Goal: Check status: Check status

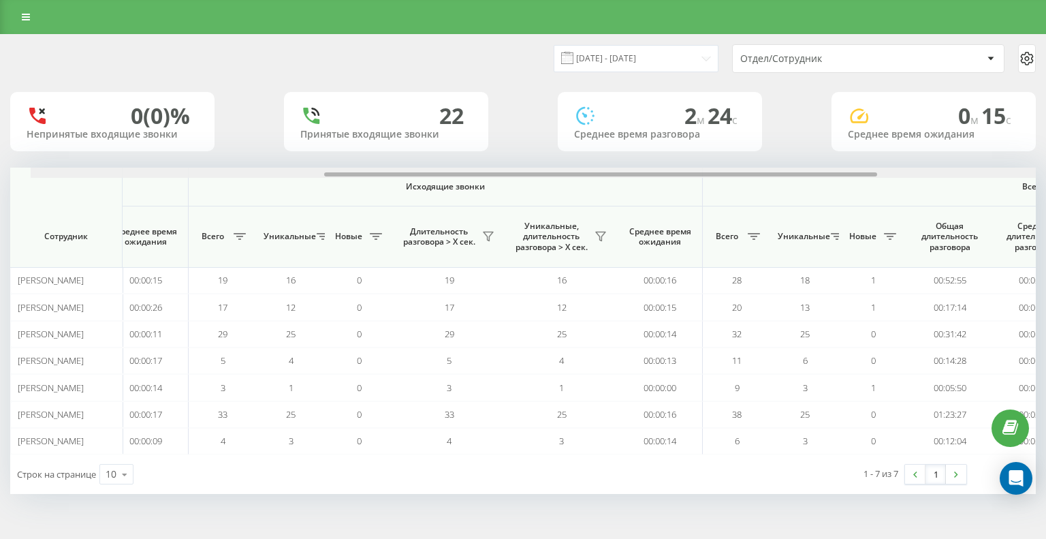
scroll to position [0, 543]
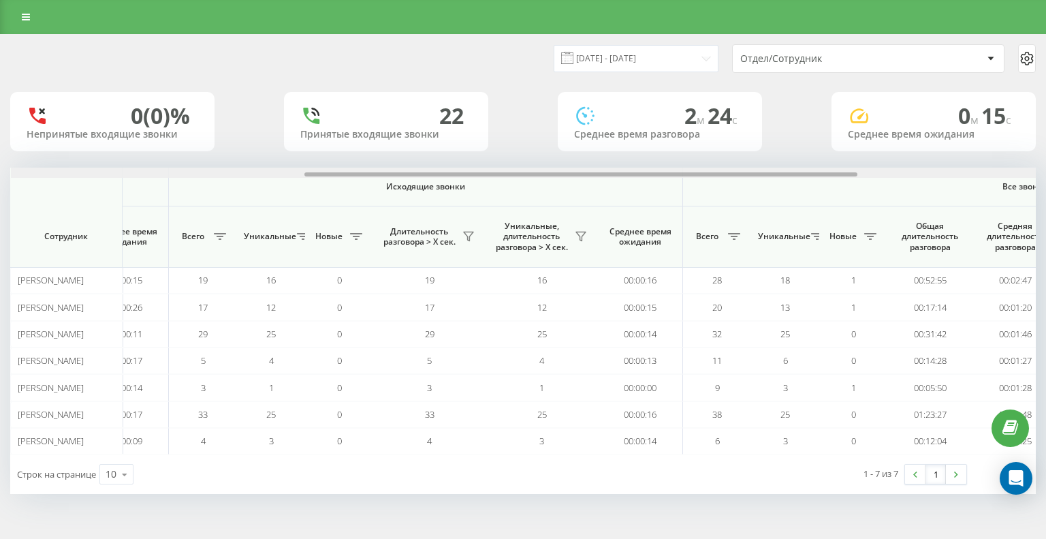
drag, startPoint x: 195, startPoint y: 174, endPoint x: 488, endPoint y: 188, distance: 293.3
click at [488, 188] on div "Входящие звонки Исходящие звонки Все звонки Сотрудник Всего Уникальные Новые Пр…" at bounding box center [523, 311] width 1026 height 287
click at [585, 238] on icon at bounding box center [581, 236] width 11 height 11
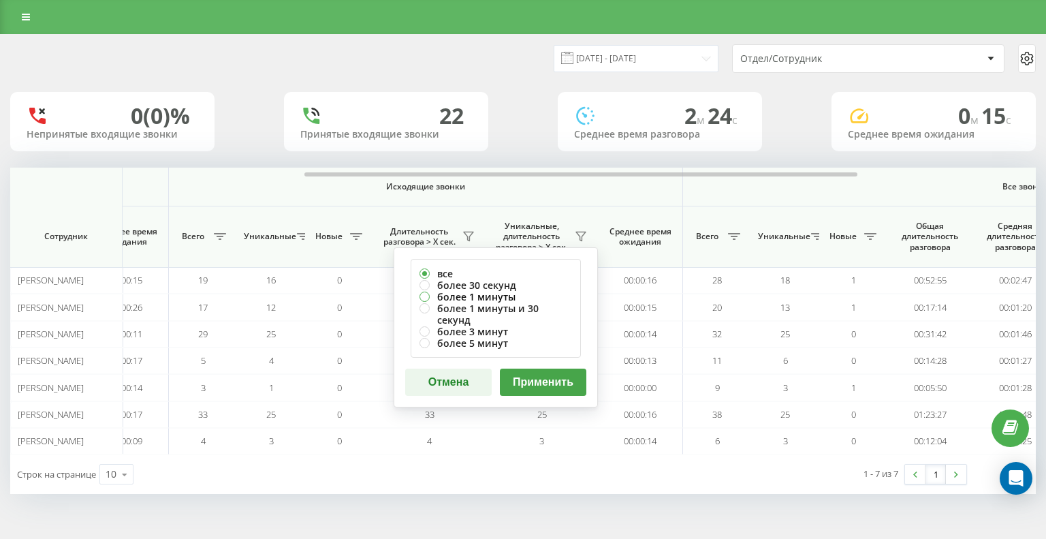
click at [426, 298] on label "более 1 минуты" at bounding box center [496, 297] width 153 height 12
radio input "true"
click at [529, 369] on button "Применить" at bounding box center [543, 382] width 87 height 27
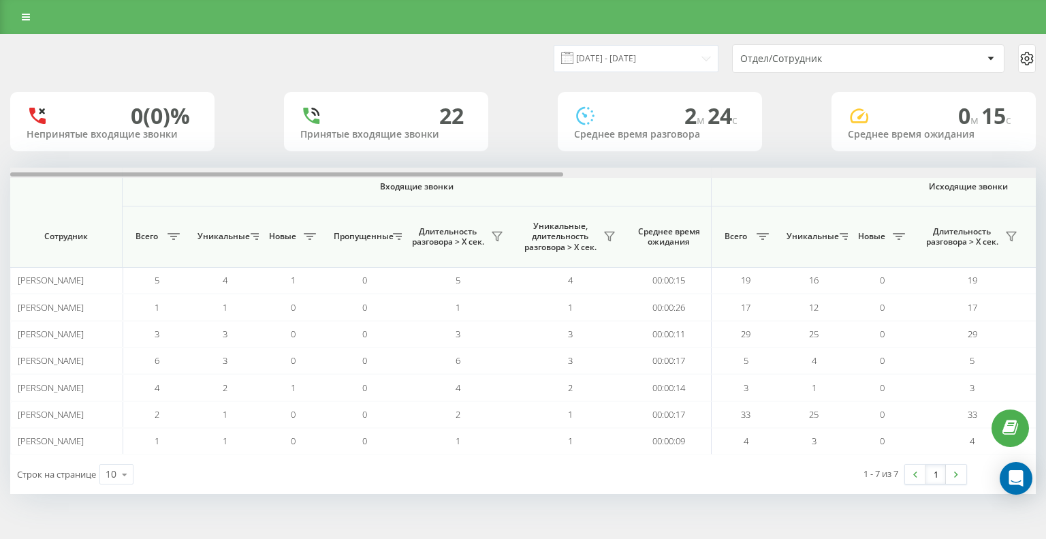
scroll to position [0, 875]
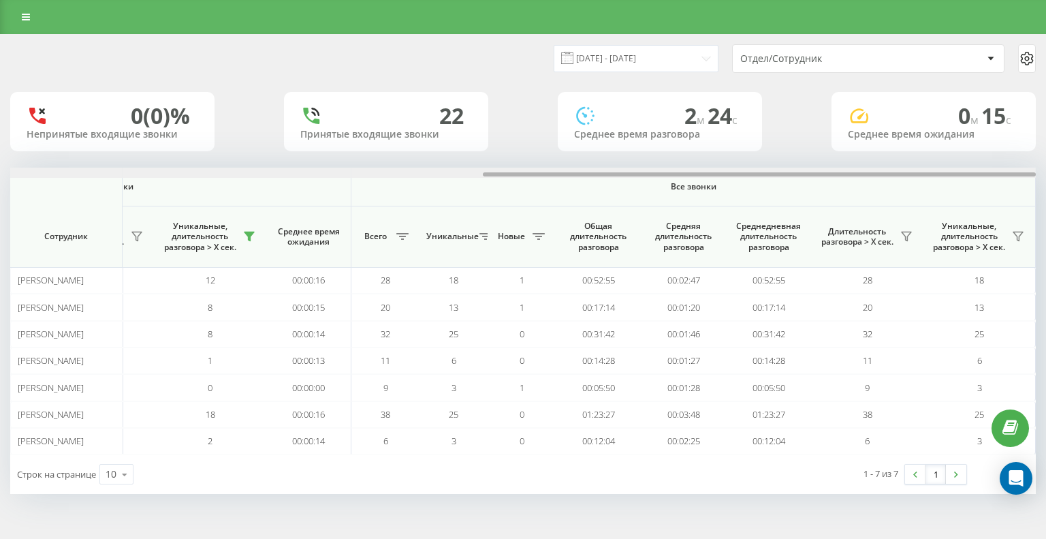
drag, startPoint x: 251, startPoint y: 172, endPoint x: 259, endPoint y: 174, distance: 8.4
click at [259, 174] on div at bounding box center [523, 173] width 1026 height 10
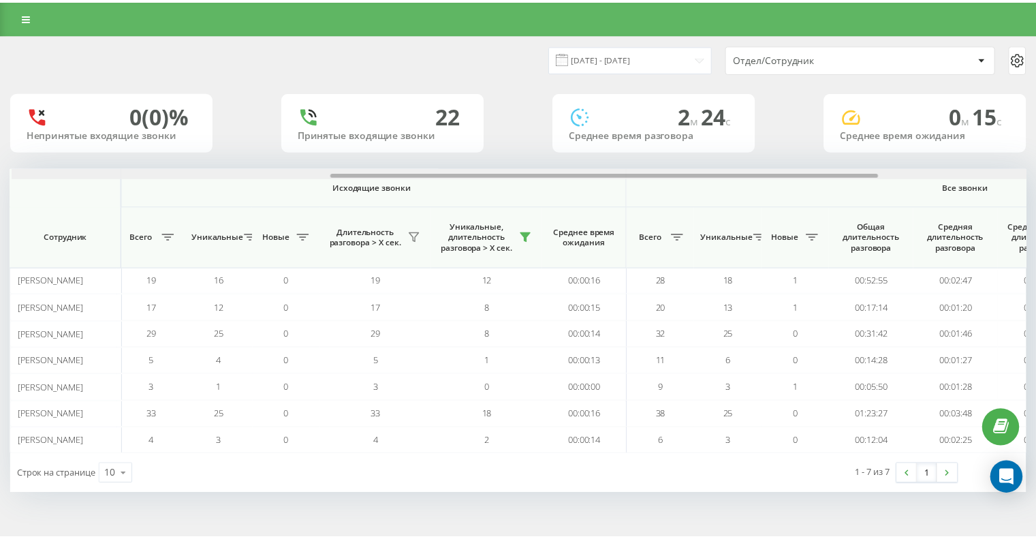
scroll to position [0, 595]
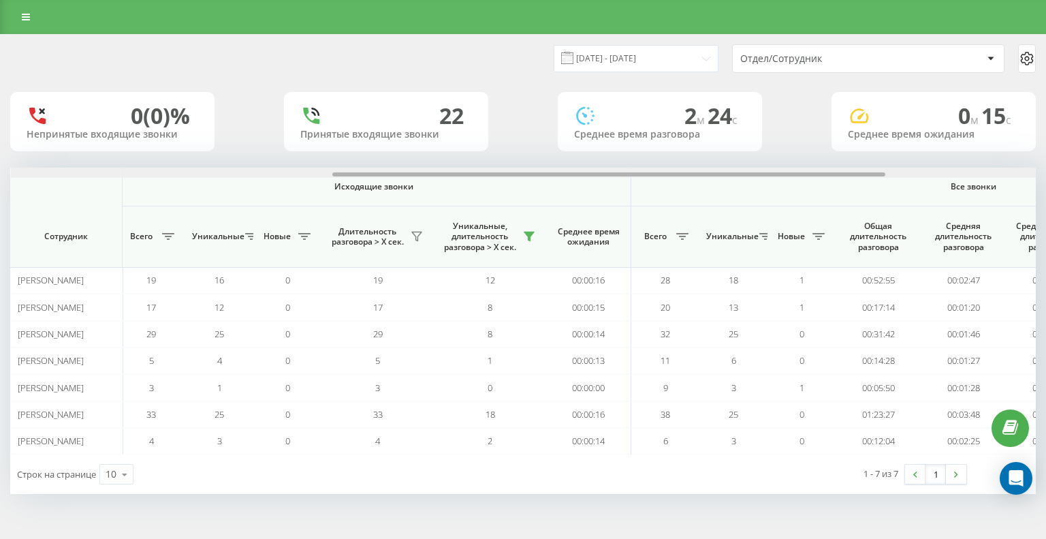
drag, startPoint x: 687, startPoint y: 174, endPoint x: 535, endPoint y: 188, distance: 151.8
click at [535, 188] on div "Входящие звонки Исходящие звонки Все звонки Сотрудник Всего Уникальные Новые Пр…" at bounding box center [523, 311] width 1026 height 287
click at [702, 58] on input "[DATE] - [DATE]" at bounding box center [636, 58] width 165 height 27
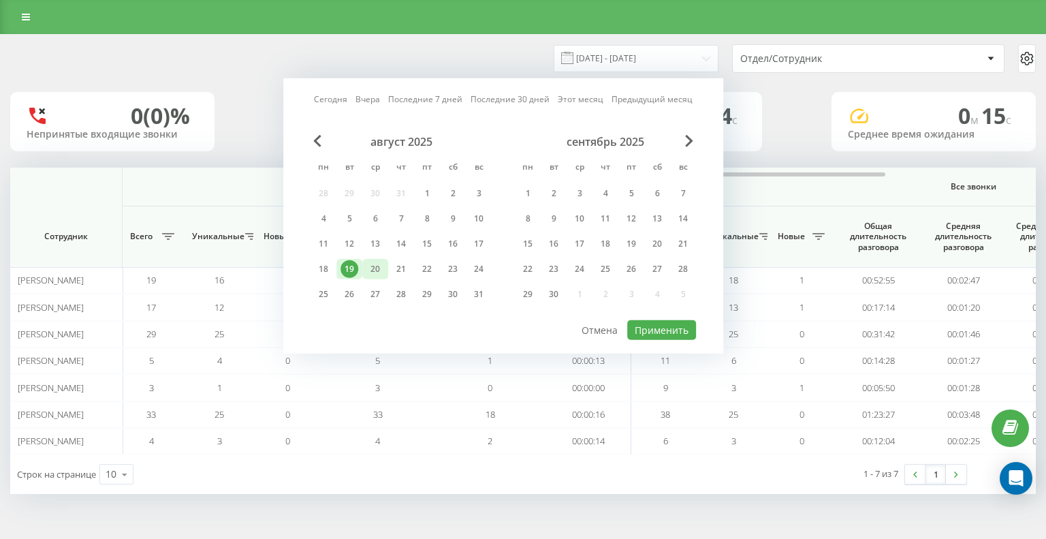
click at [368, 266] on div "20" at bounding box center [376, 269] width 18 height 18
click at [669, 334] on button "Применить" at bounding box center [661, 330] width 69 height 20
type input "[DATE] - [DATE]"
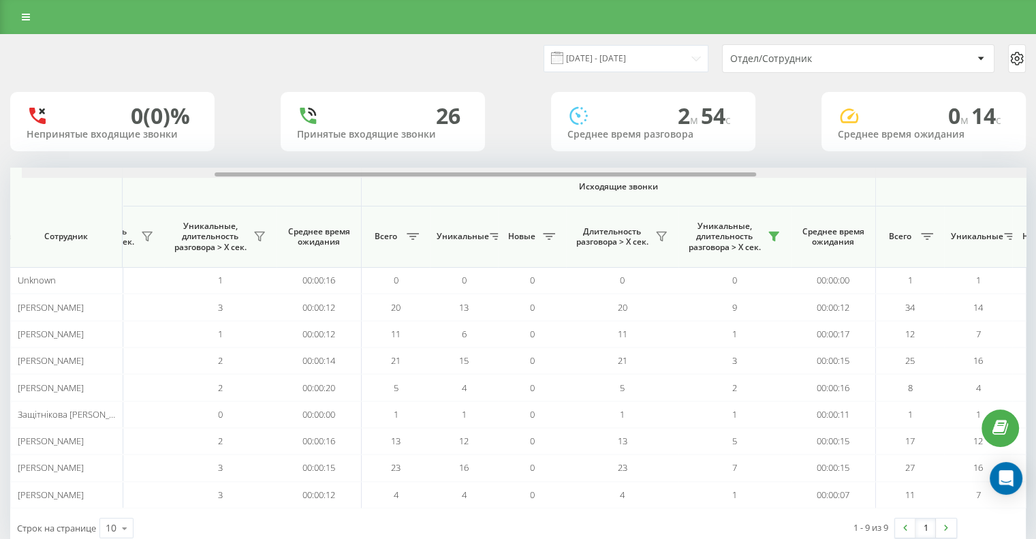
scroll to position [0, 362]
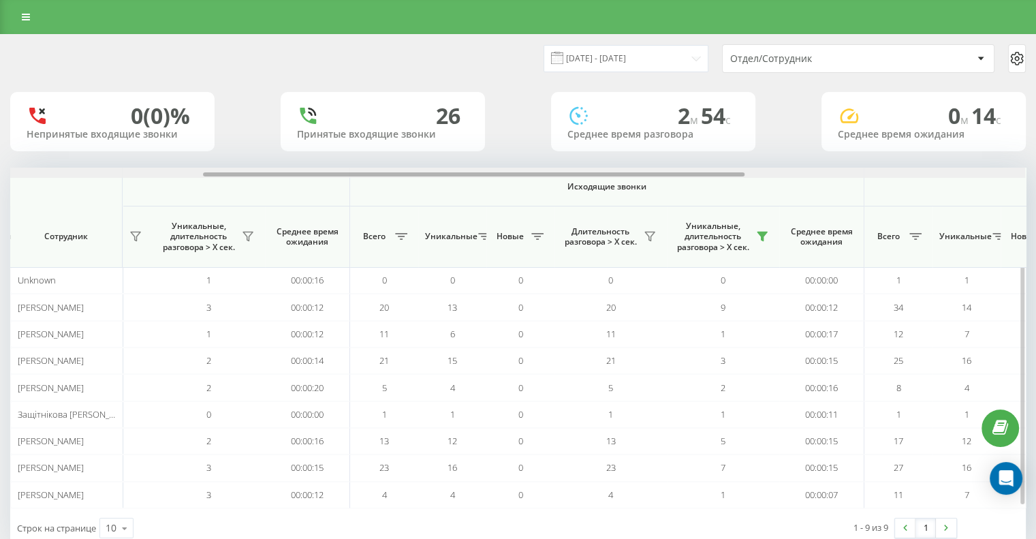
drag, startPoint x: 439, startPoint y: 174, endPoint x: 632, endPoint y: 176, distance: 193.5
click at [632, 176] on div at bounding box center [474, 174] width 542 height 4
click at [761, 233] on icon at bounding box center [763, 236] width 10 height 9
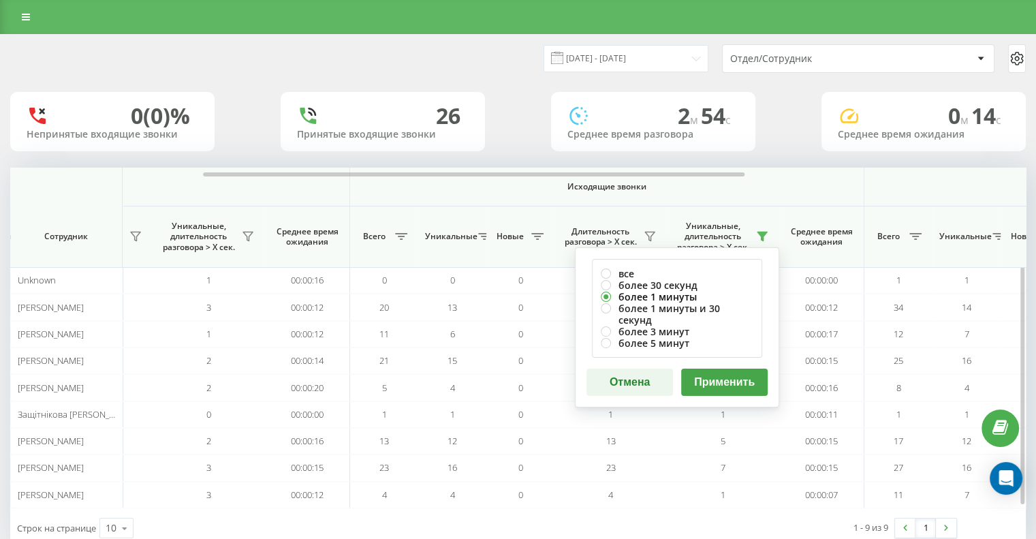
click at [645, 294] on label "более 1 минуты" at bounding box center [677, 297] width 153 height 12
click at [738, 371] on button "Применить" at bounding box center [724, 382] width 87 height 27
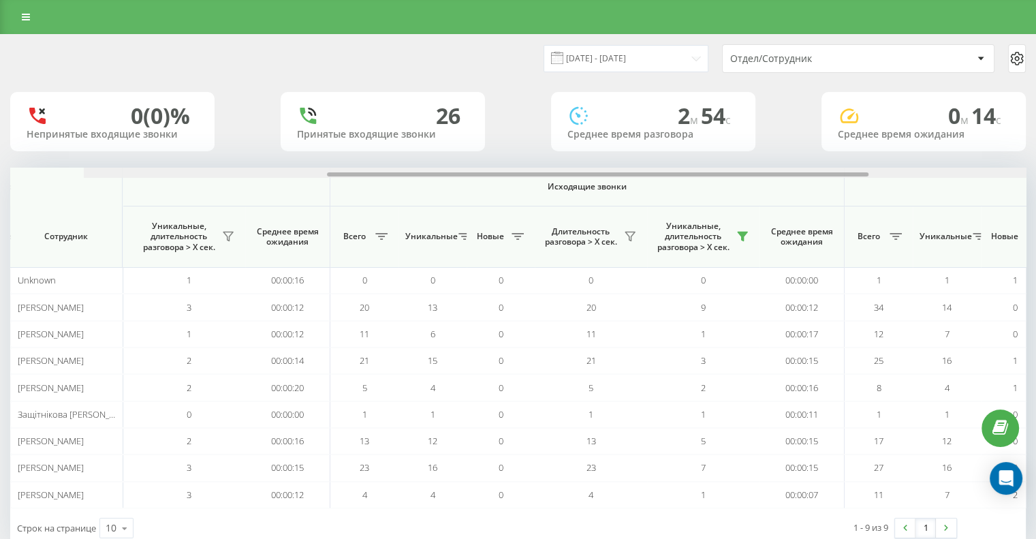
scroll to position [0, 455]
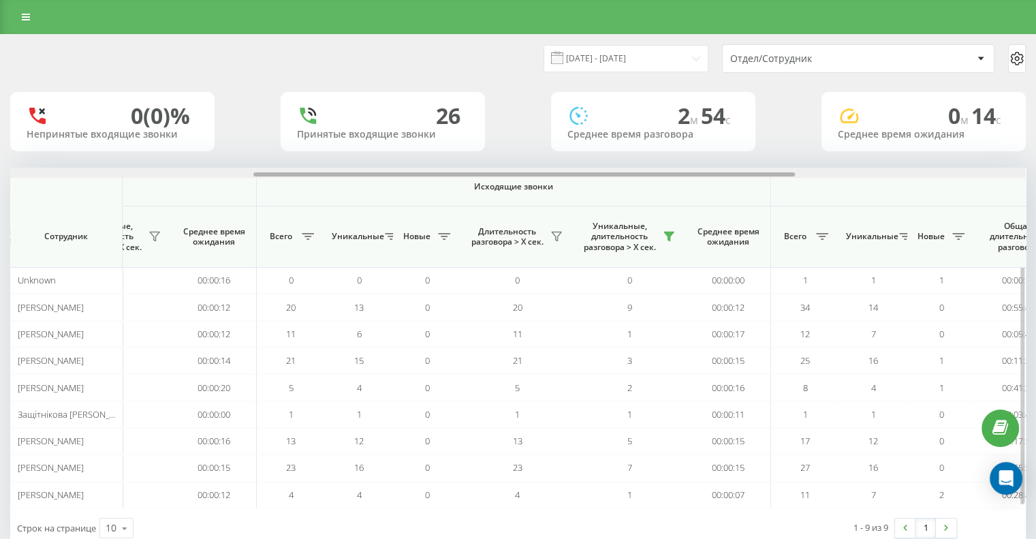
drag, startPoint x: 267, startPoint y: 175, endPoint x: 510, endPoint y: 206, distance: 245.2
click at [510, 206] on div "Входящие звонки Исходящие звонки Все звонки Сотрудник Всего Уникальные Новые Пр…" at bounding box center [518, 338] width 1016 height 341
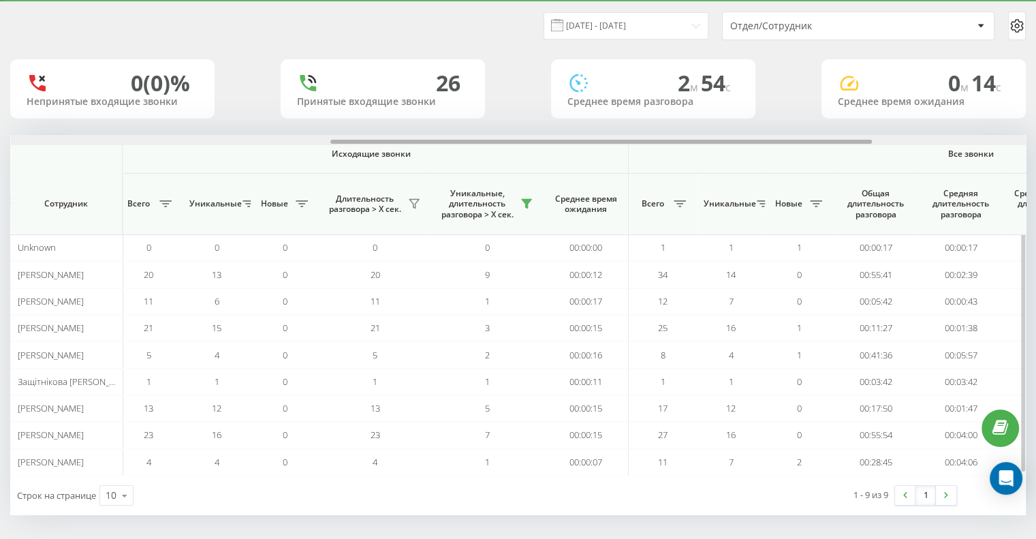
scroll to position [0, 595]
drag, startPoint x: 112, startPoint y: 140, endPoint x: 187, endPoint y: 144, distance: 75.1
click at [187, 144] on div "Входящие звонки Исходящие звонки Все звонки Сотрудник Всего Уникальные Новые Пр…" at bounding box center [518, 305] width 1016 height 341
